Goal: Task Accomplishment & Management: Complete application form

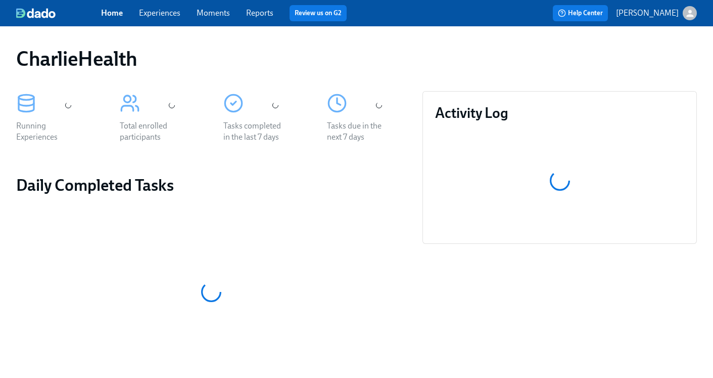
click at [165, 11] on link "Experiences" at bounding box center [159, 13] width 41 height 10
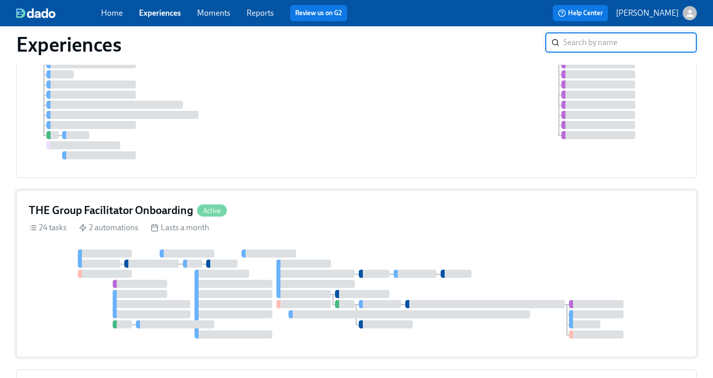
scroll to position [169, 0]
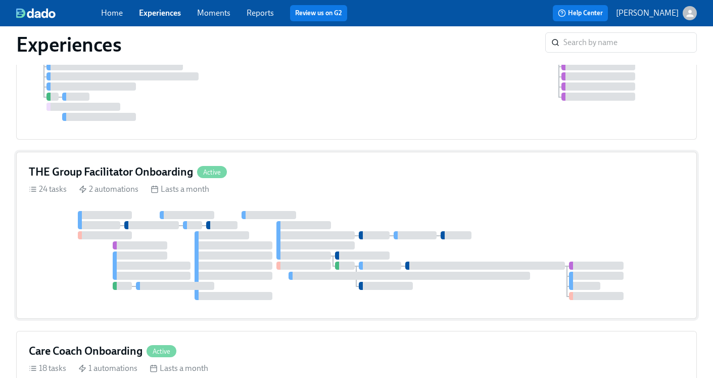
click at [128, 170] on h4 "THE Group Facilitator Onboarding" at bounding box center [111, 171] width 164 height 15
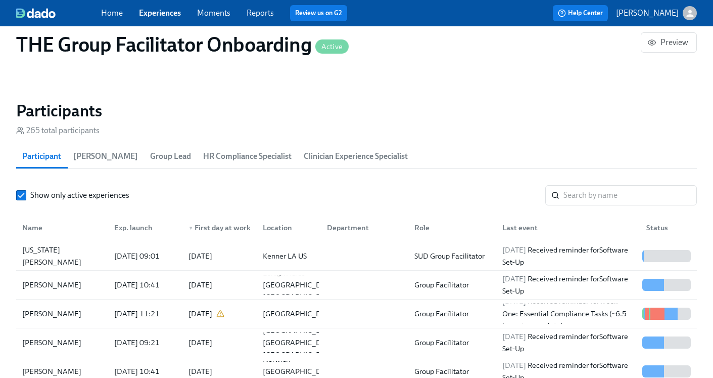
scroll to position [791, 0]
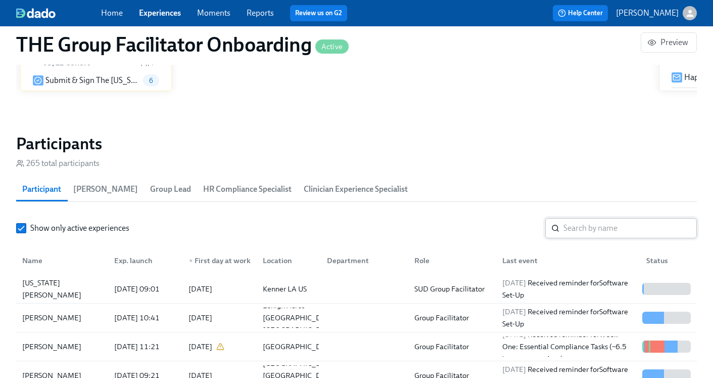
click at [597, 223] on input "search" at bounding box center [630, 228] width 133 height 20
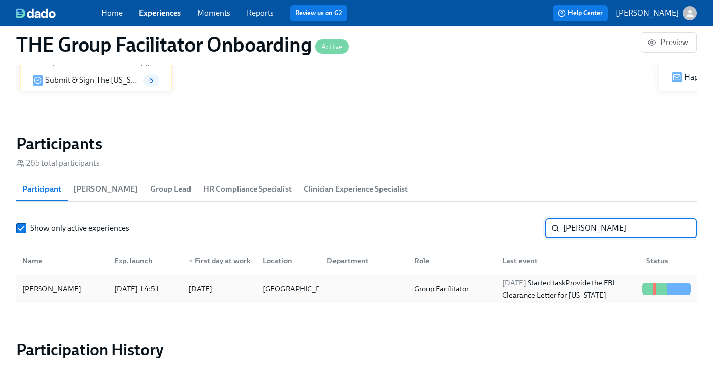
type input "[PERSON_NAME]"
click at [567, 292] on div "[DATE] Started task Provide the FBI Clearance Letter for [US_STATE]" at bounding box center [568, 288] width 140 height 24
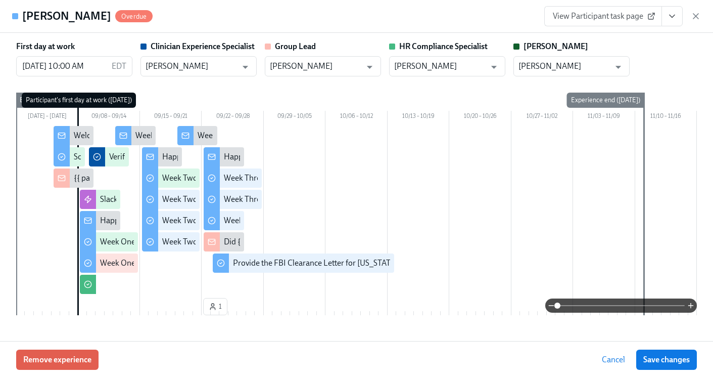
click at [670, 20] on icon "View task page" at bounding box center [672, 16] width 10 height 10
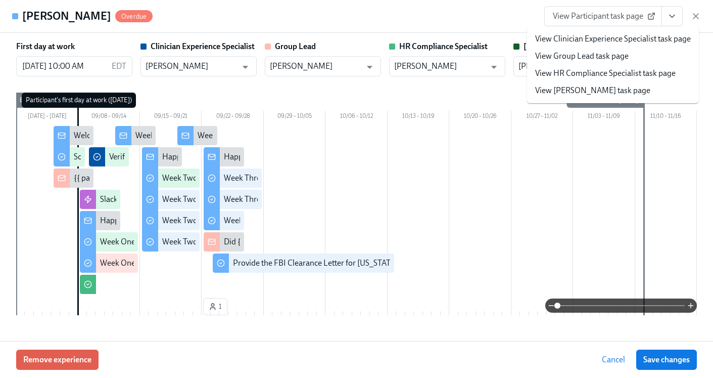
click at [625, 75] on link "View HR Compliance Specialist task page" at bounding box center [605, 73] width 141 height 11
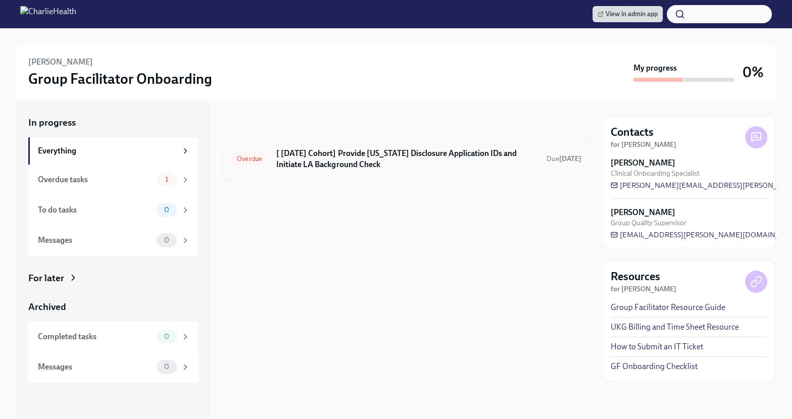
click at [435, 163] on h6 "[ [DATE] Cohort] Provide [US_STATE] Disclosure Application IDs and Initiate LA …" at bounding box center [407, 159] width 262 height 22
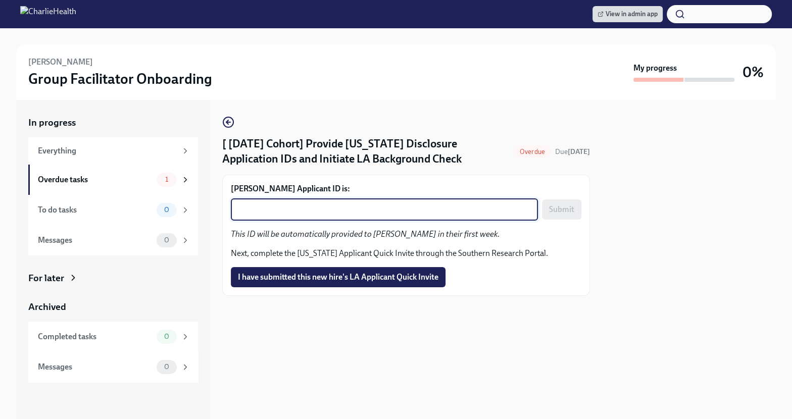
click at [357, 214] on textarea "[PERSON_NAME] Applicant ID is:" at bounding box center [384, 210] width 295 height 12
paste textarea "1252334"
type textarea "1252334"
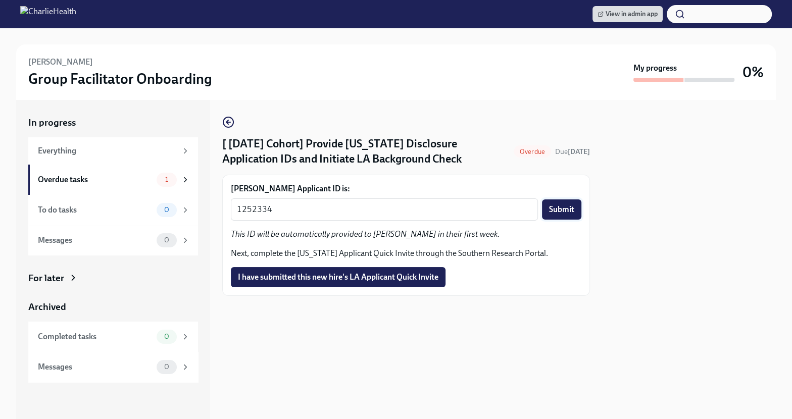
click at [555, 213] on span "Submit" at bounding box center [561, 210] width 25 height 10
click at [401, 283] on span "I have submitted this new hire's LA Applicant Quick Invite" at bounding box center [338, 277] width 201 height 10
